Goal: Find specific page/section: Find specific page/section

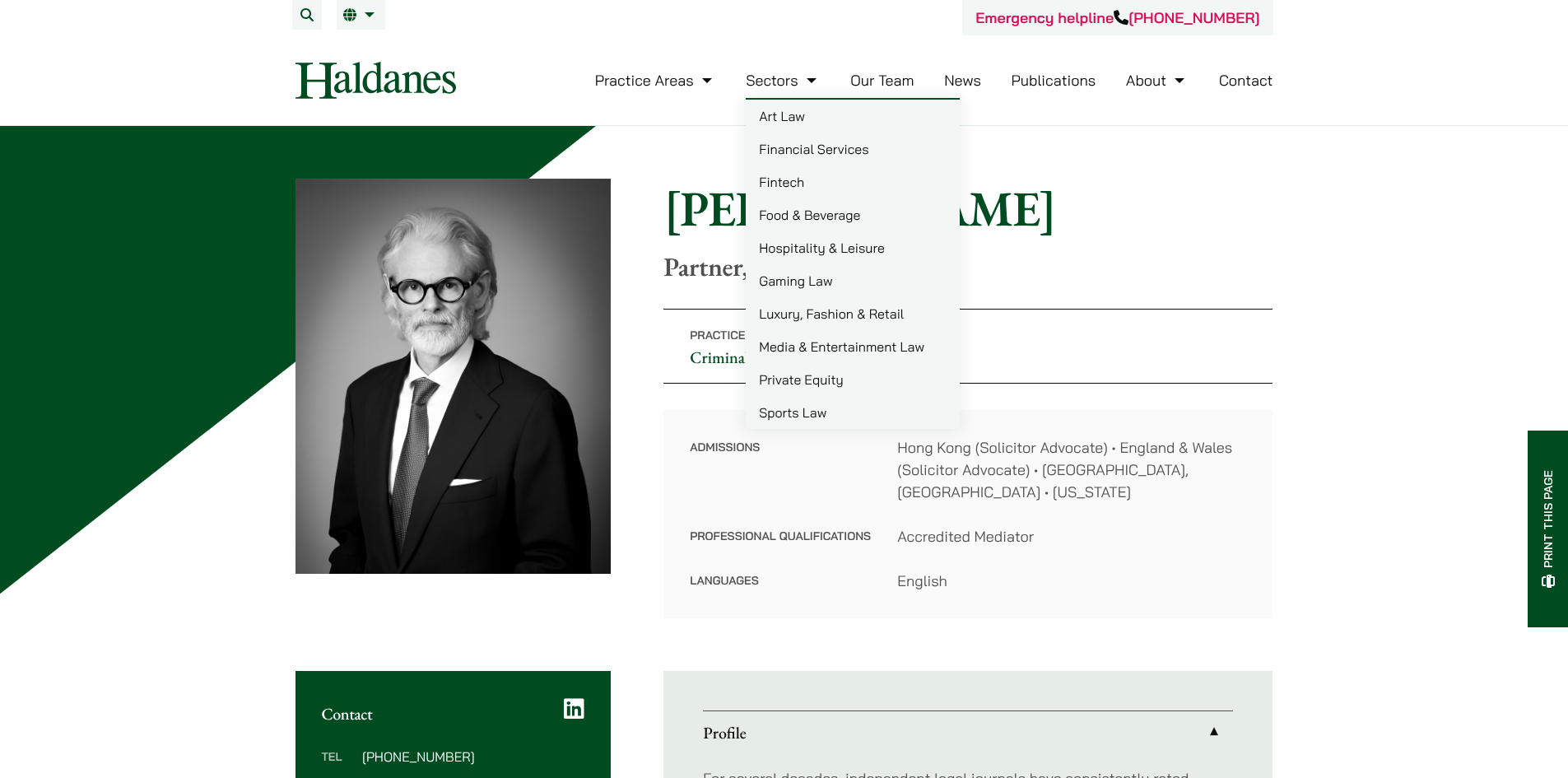
click at [885, 85] on link "Our Team" at bounding box center [882, 80] width 63 height 19
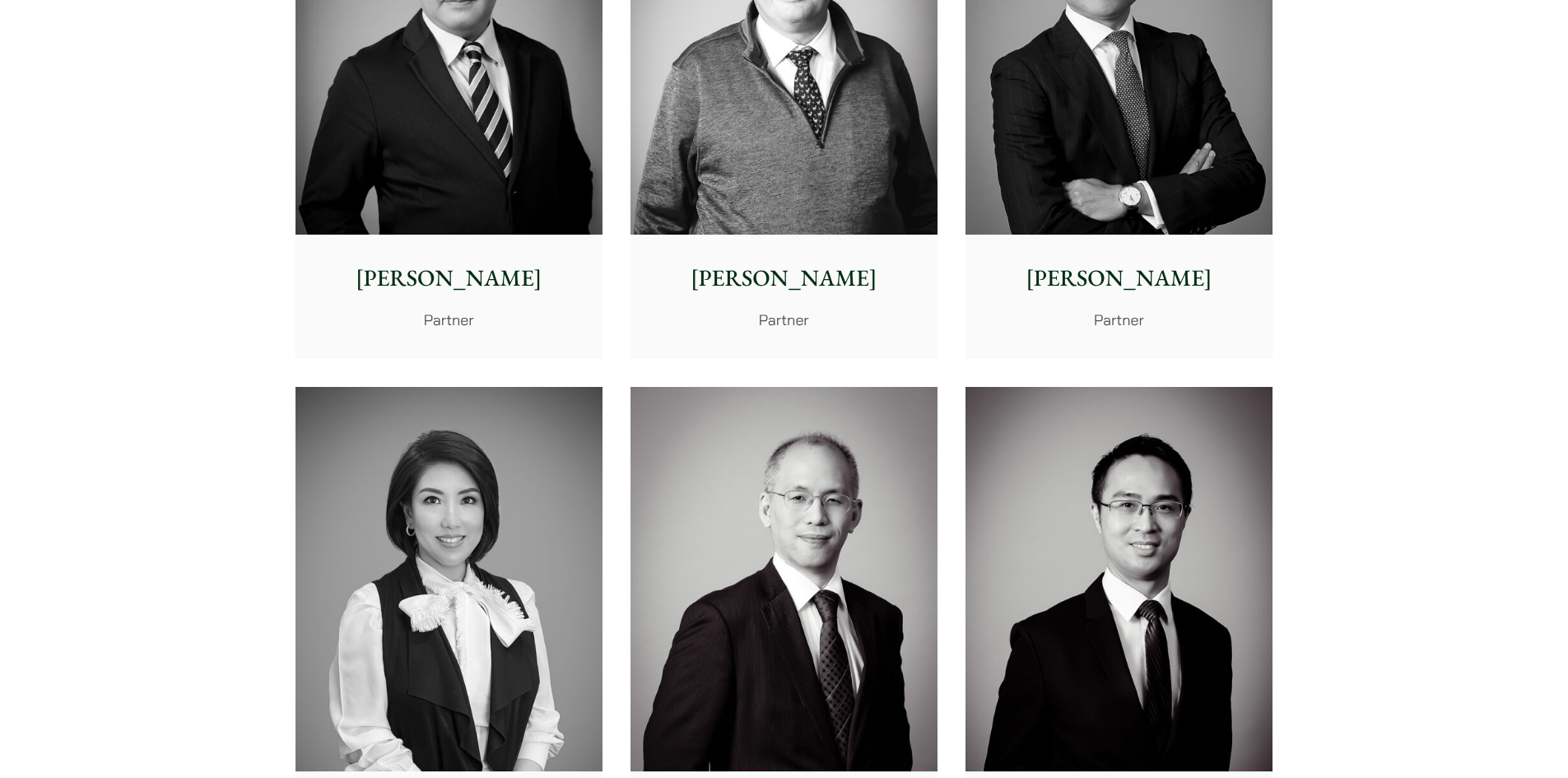
scroll to position [1152, 0]
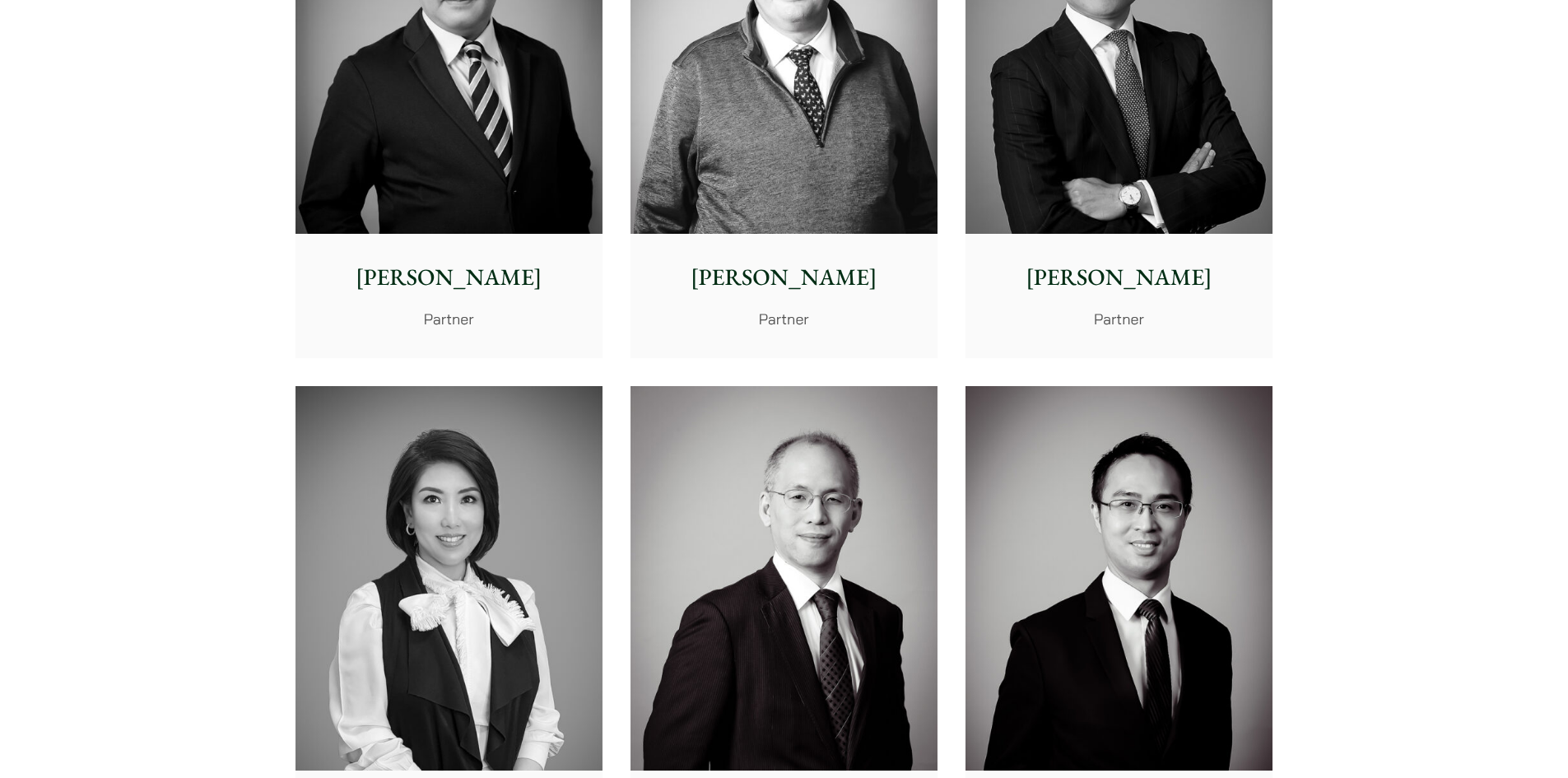
click at [509, 181] on img at bounding box center [449, 42] width 307 height 384
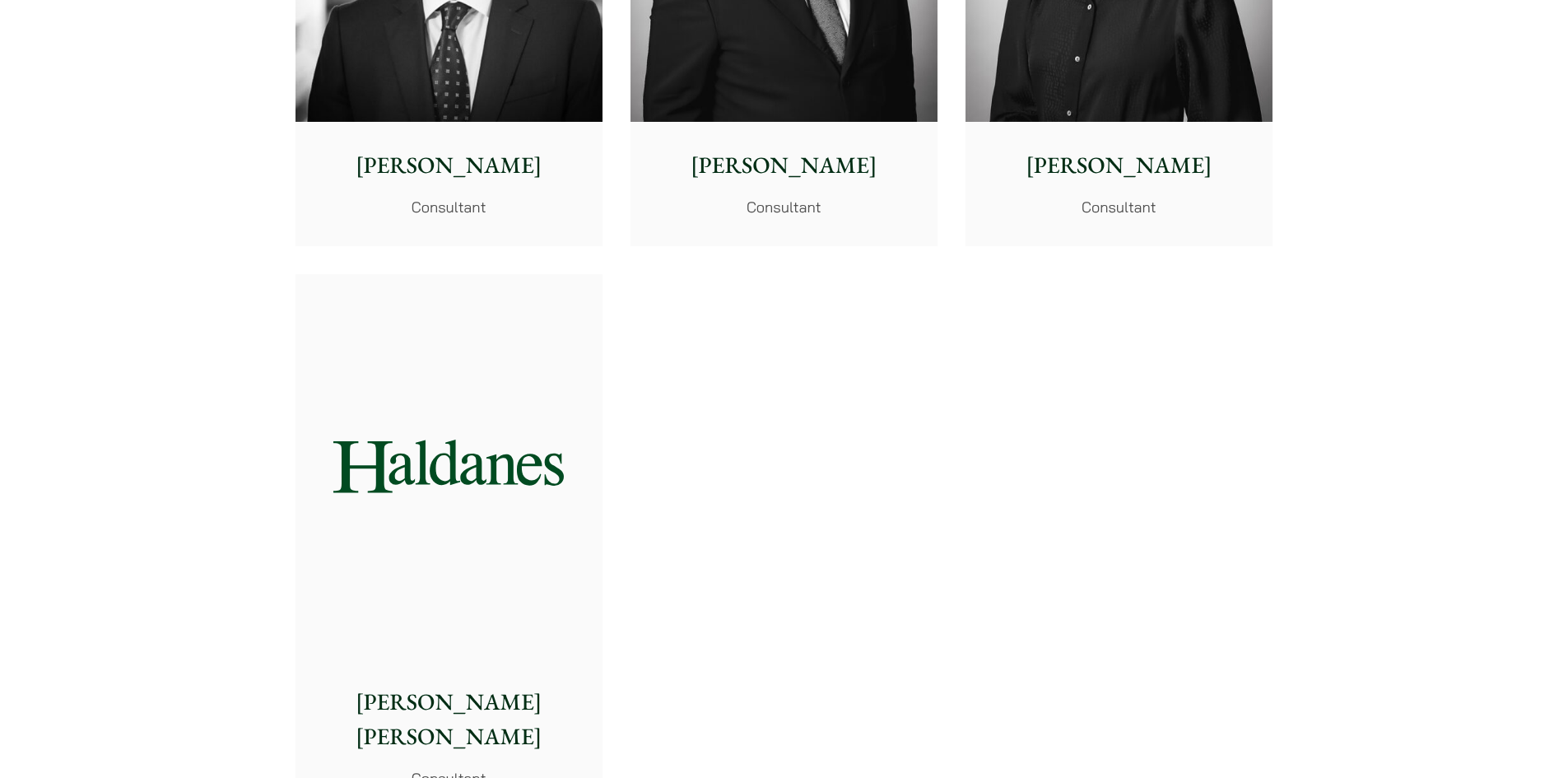
scroll to position [8564, 0]
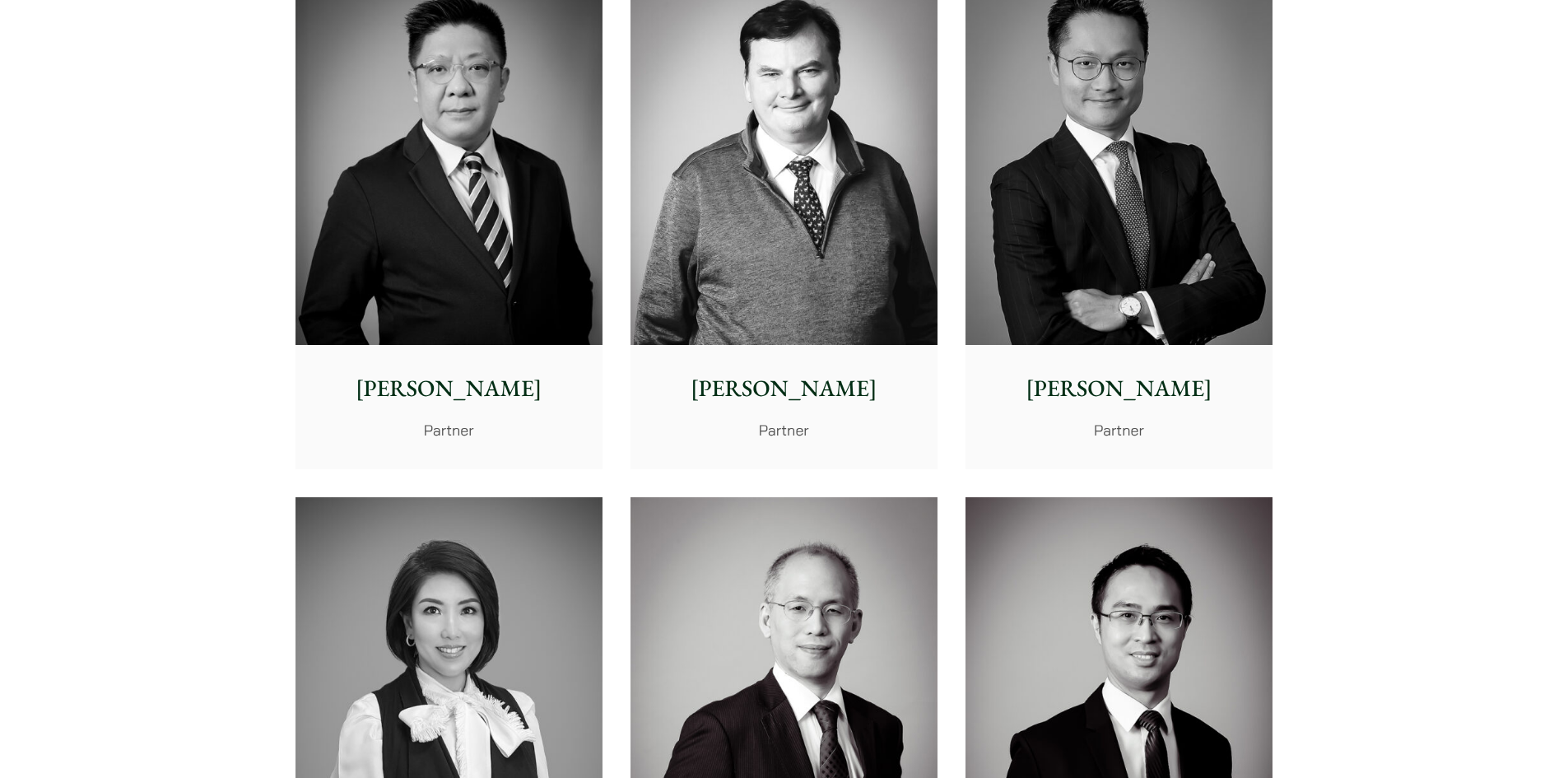
scroll to position [1578, 0]
